Goal: Check status: Check status

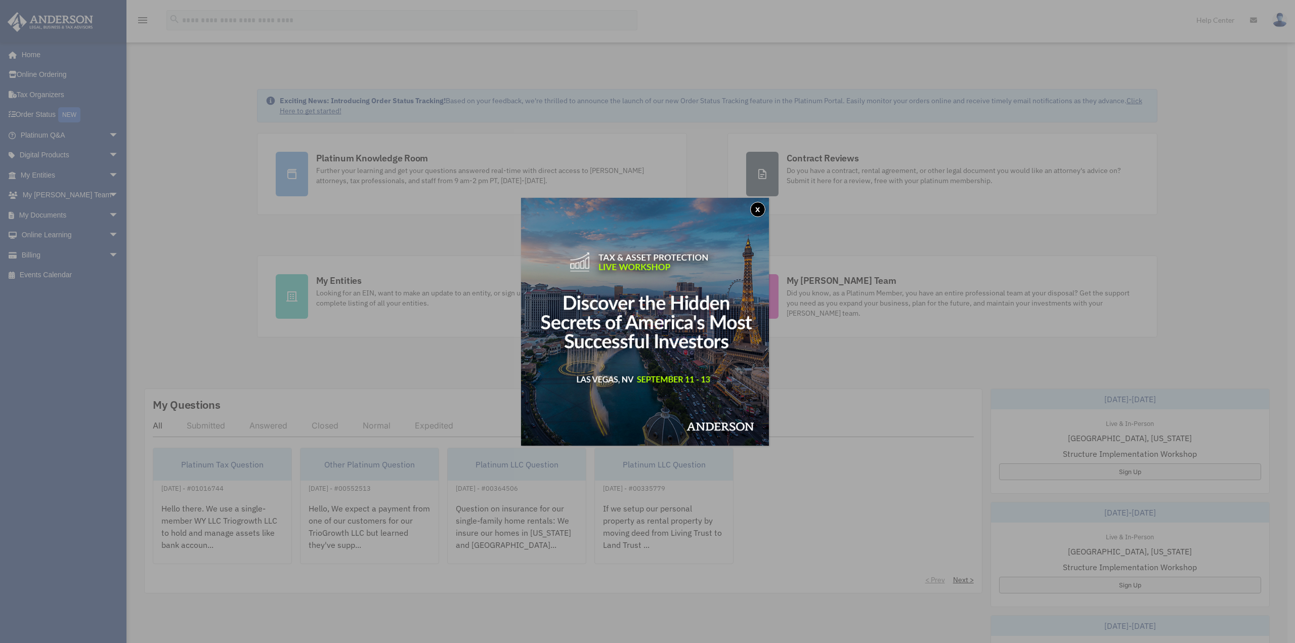
click at [761, 206] on button "x" at bounding box center [757, 209] width 15 height 15
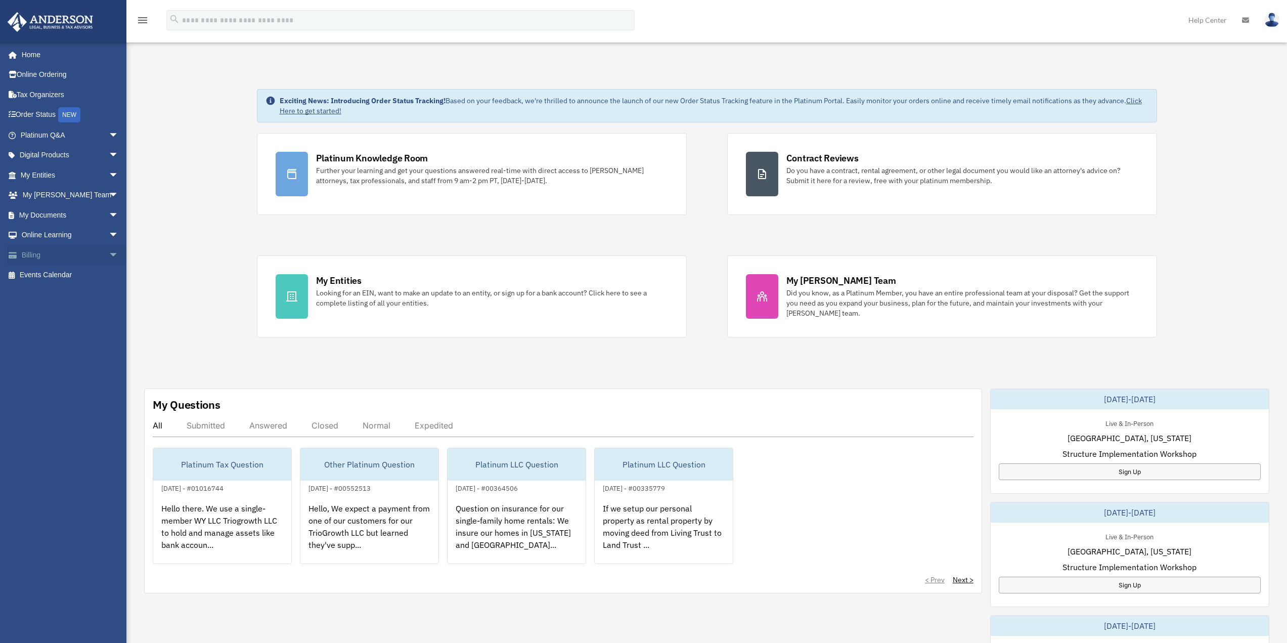
click at [32, 252] on link "Billing arrow_drop_down" at bounding box center [70, 255] width 127 height 20
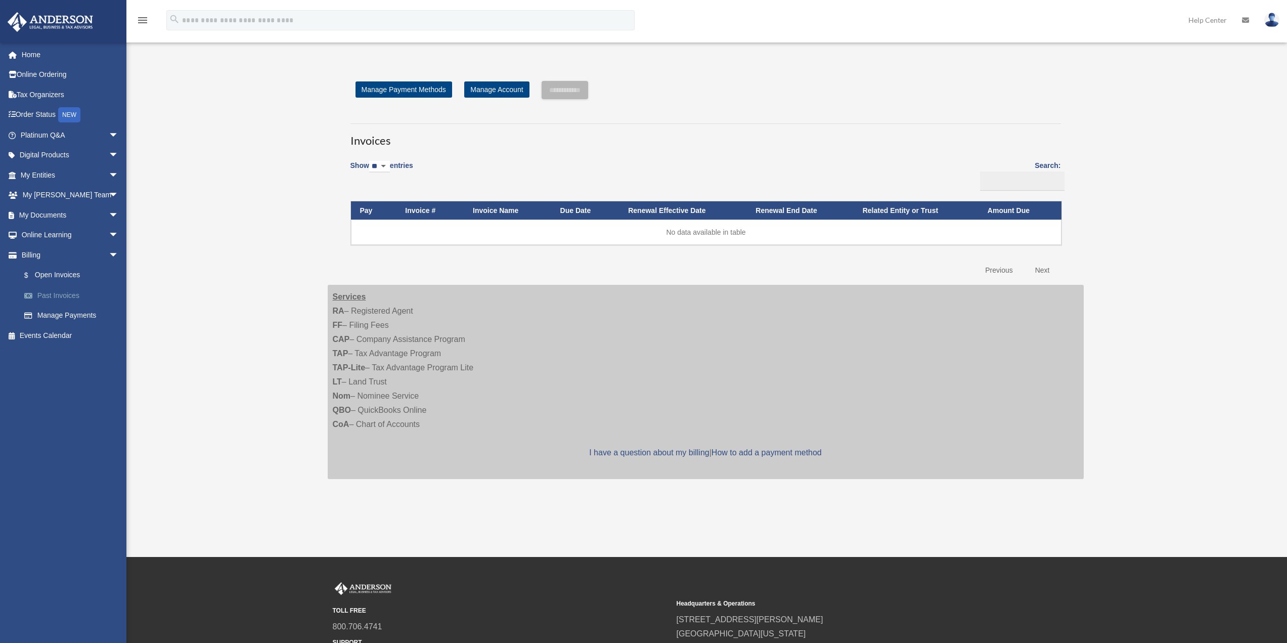
click at [74, 294] on link "Past Invoices" at bounding box center [74, 295] width 120 height 20
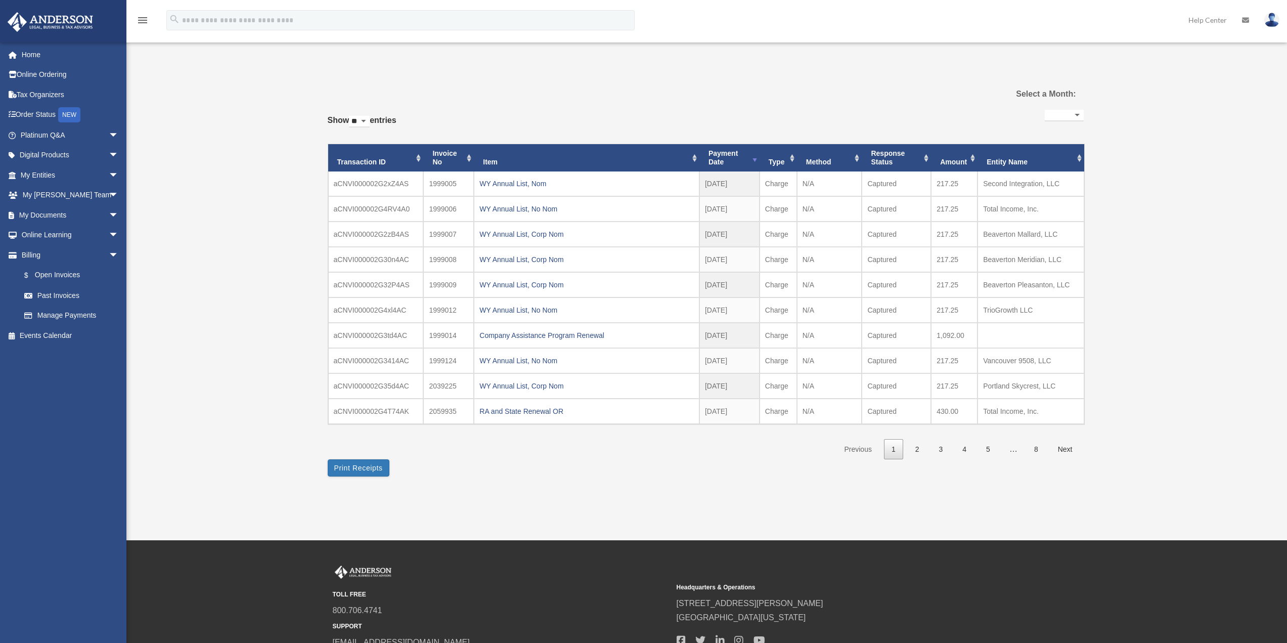
select select
click at [379, 411] on td "aCNVI000002G4T74AK" at bounding box center [376, 410] width 96 height 25
click at [542, 411] on div "RA and State Renewal OR" at bounding box center [586, 411] width 214 height 14
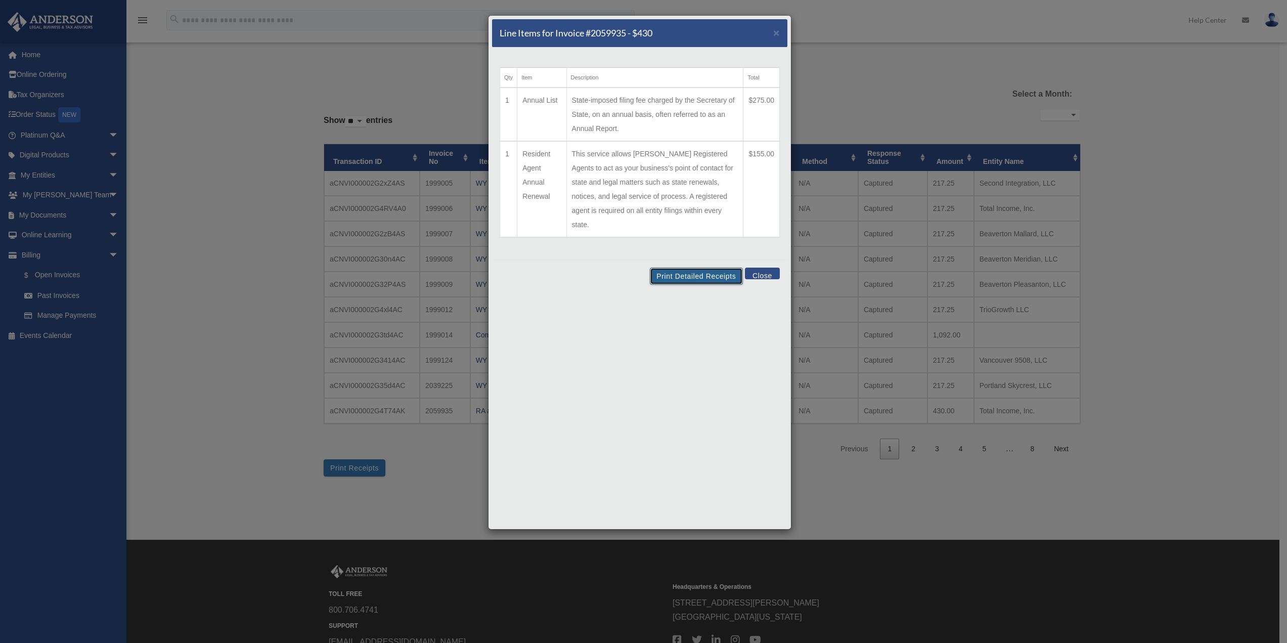
click at [690, 268] on button "Print Detailed Receipts" at bounding box center [696, 276] width 93 height 17
click at [764, 268] on button "Close" at bounding box center [762, 274] width 35 height 12
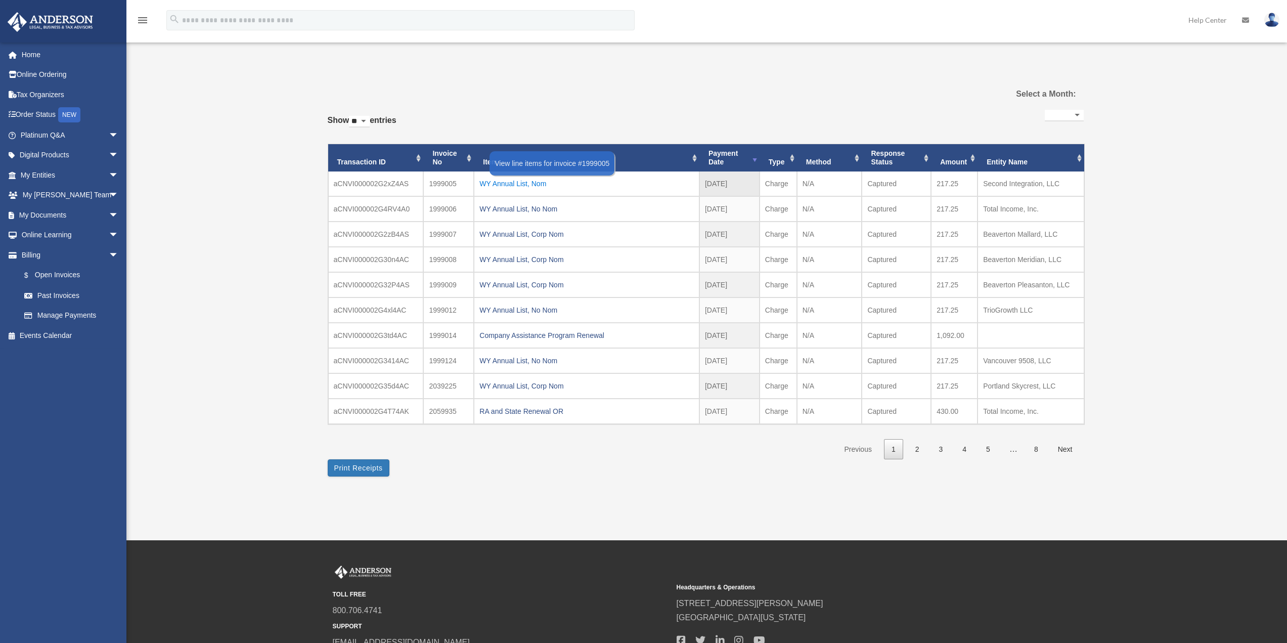
click at [521, 187] on div "WY Annual List, Nom" at bounding box center [586, 183] width 214 height 14
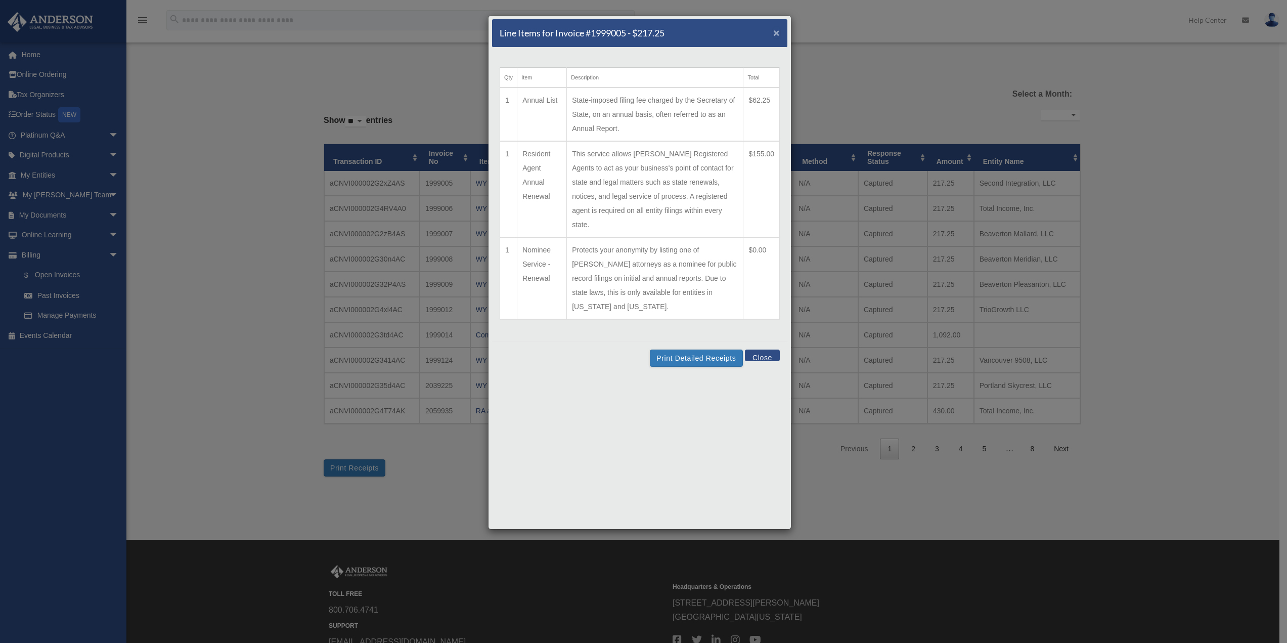
click at [776, 31] on span "×" at bounding box center [776, 33] width 7 height 12
